Goal: Task Accomplishment & Management: Use online tool/utility

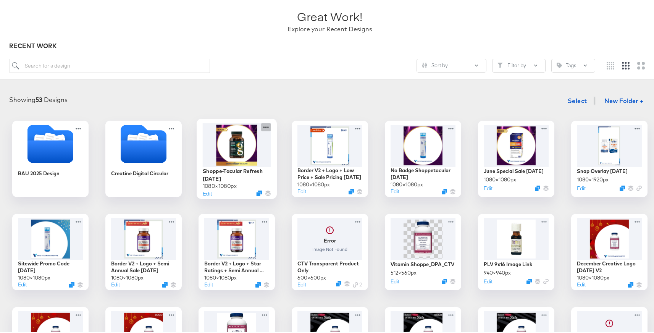
click at [263, 125] on icon at bounding box center [266, 125] width 10 height 8
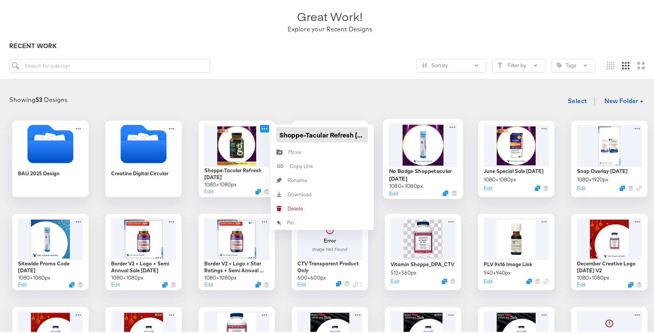
scroll to position [0, 23]
drag, startPoint x: 278, startPoint y: 135, endPoint x: 407, endPoint y: 142, distance: 129.3
click at [407, 142] on div "BAU 2025 Design Creatine Digital Circular Shoppe-Tacular Refresh [DATE] 1080 × …" at bounding box center [330, 297] width 645 height 356
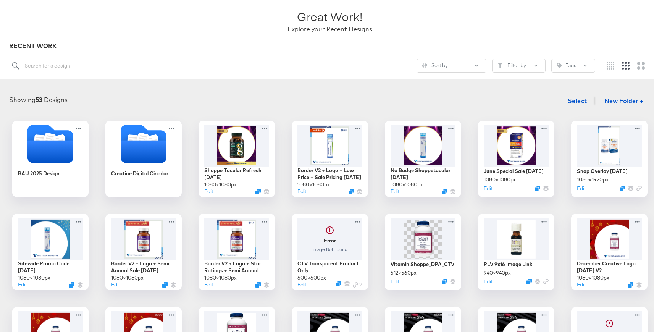
drag, startPoint x: 407, startPoint y: 142, endPoint x: 181, endPoint y: -58, distance: 301.7
click at [181, 0] on html "Products Creative Reporting Feed Suite Accounts The Vitamin Shoppe SY Creative …" at bounding box center [330, 116] width 660 height 333
click at [226, 142] on div at bounding box center [237, 143] width 68 height 44
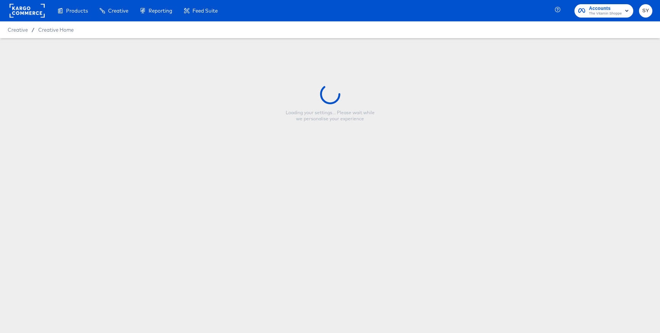
type input "Shoppe-Tacular Refresh [DATE]"
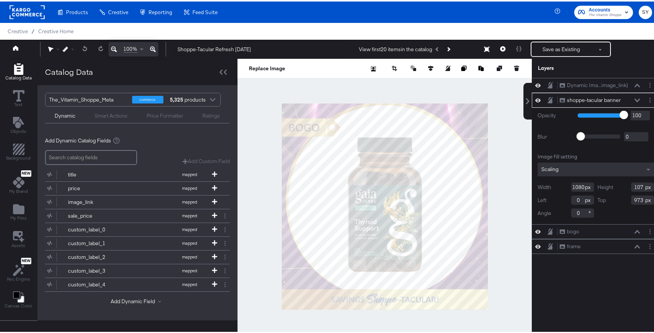
click at [635, 99] on icon at bounding box center [637, 99] width 5 height 4
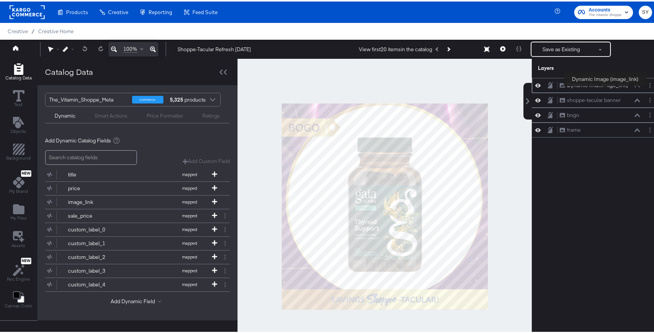
click at [606, 86] on div "Dynamic Ima...image_link)" at bounding box center [597, 83] width 61 height 7
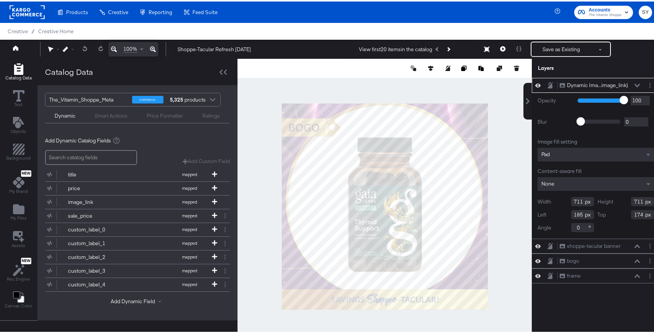
click at [635, 83] on icon at bounding box center [637, 84] width 5 height 4
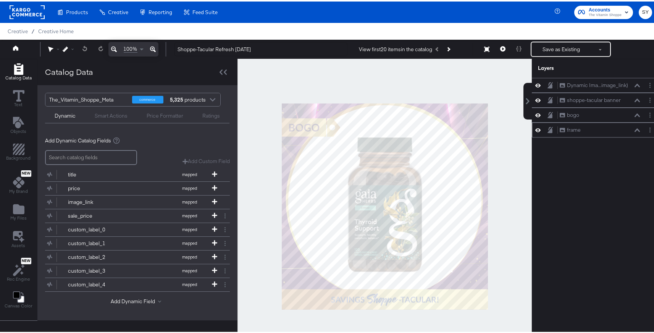
drag, startPoint x: 603, startPoint y: 86, endPoint x: 601, endPoint y: 122, distance: 36.3
click at [601, 123] on div "Dynamic Ima...image_link) Dynamic Image (image_link) shoppe-tacular banner shop…" at bounding box center [596, 106] width 128 height 60
drag, startPoint x: 619, startPoint y: 78, endPoint x: 616, endPoint y: 128, distance: 49.8
click at [616, 128] on div "Dynamic Ima...image_link) Dynamic Image (image_link)" at bounding box center [585, 130] width 128 height 15
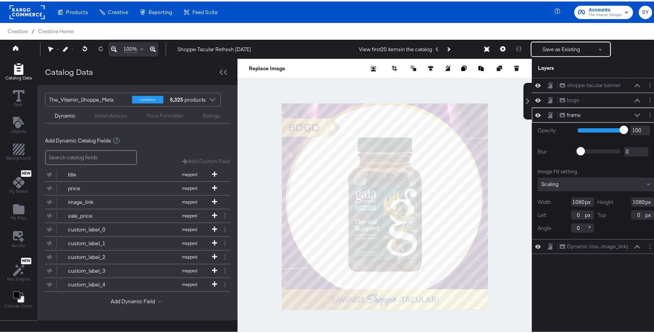
click at [536, 113] on icon at bounding box center [538, 113] width 5 height 6
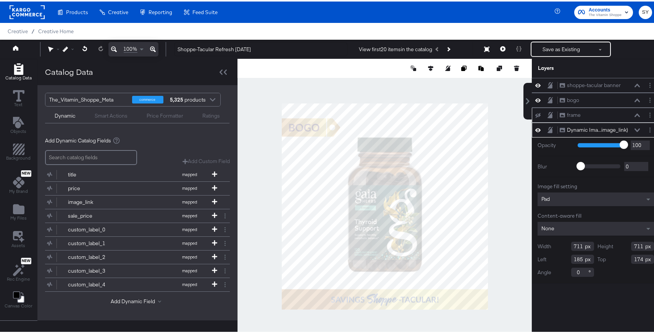
click at [536, 112] on icon at bounding box center [538, 114] width 5 height 5
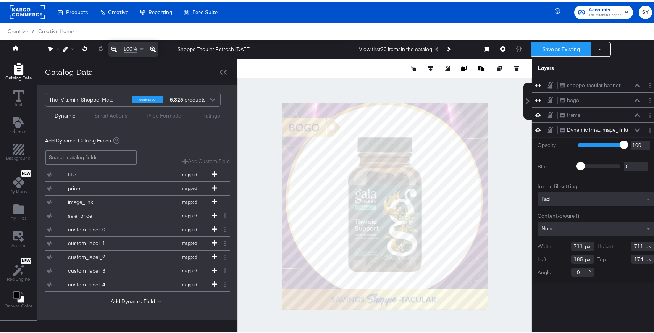
click at [562, 44] on button "Save as Existing" at bounding box center [562, 48] width 60 height 14
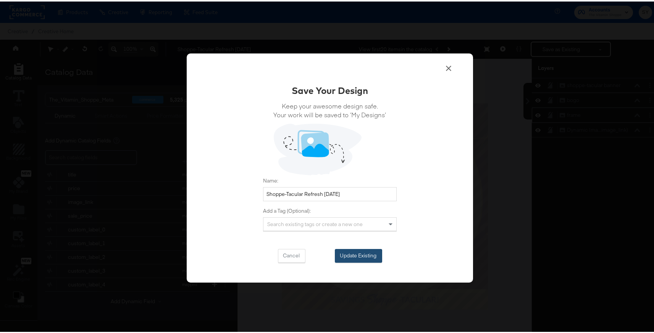
click at [361, 255] on button "Update Existing" at bounding box center [358, 255] width 47 height 14
